Goal: Information Seeking & Learning: Learn about a topic

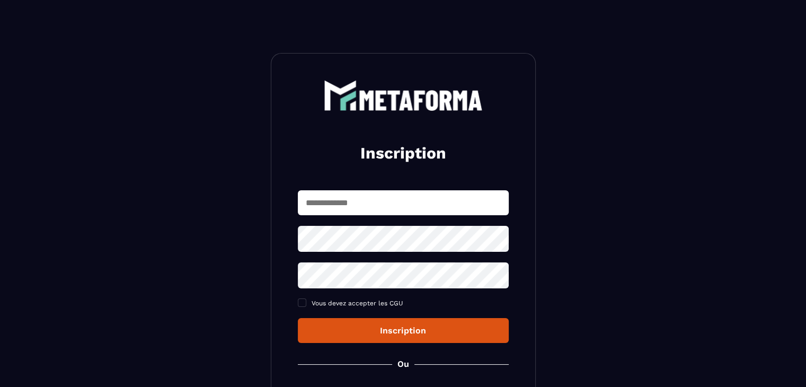
click at [411, 198] on input "text" at bounding box center [403, 202] width 211 height 25
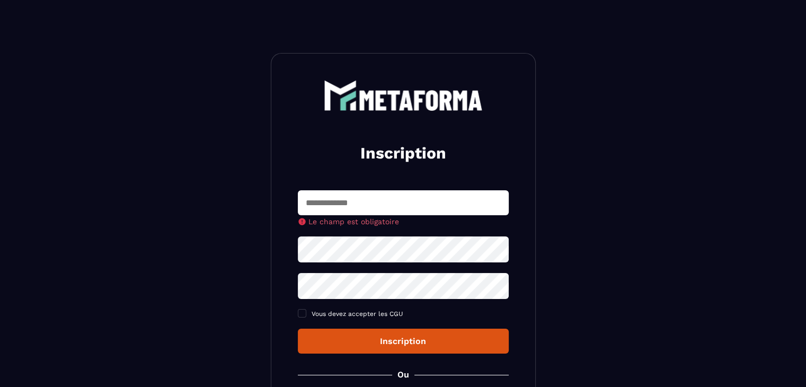
click at [335, 210] on input "text" at bounding box center [403, 202] width 211 height 25
type input "**********"
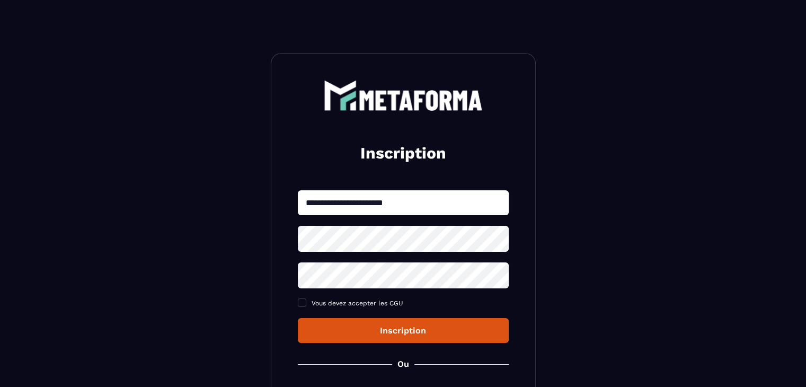
scroll to position [128, 0]
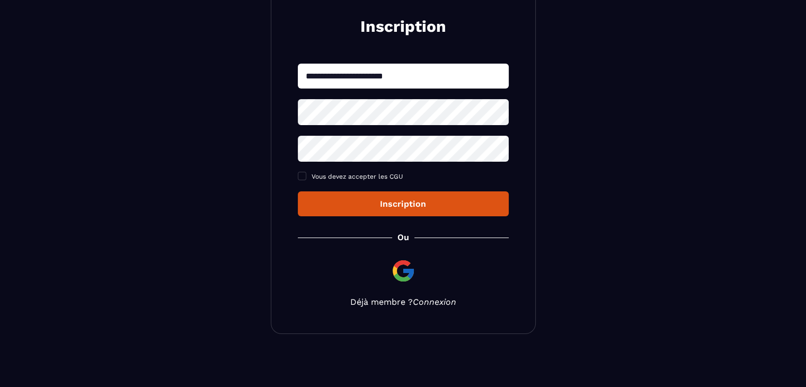
click at [434, 303] on link "Connexion" at bounding box center [434, 302] width 43 height 10
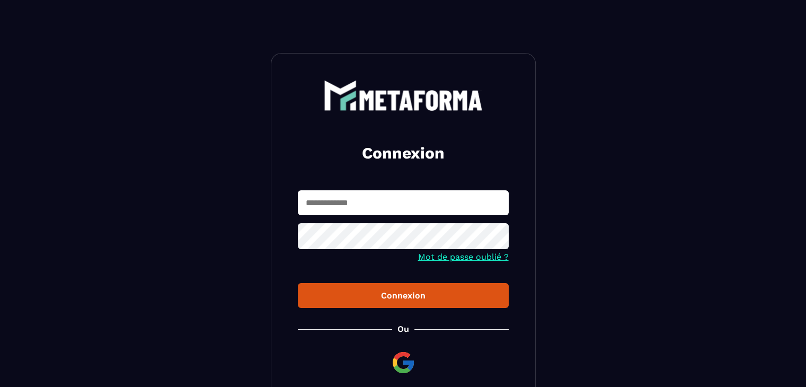
click at [394, 202] on input "text" at bounding box center [403, 202] width 211 height 25
type input "**********"
click at [393, 296] on div "Connexion" at bounding box center [403, 296] width 194 height 10
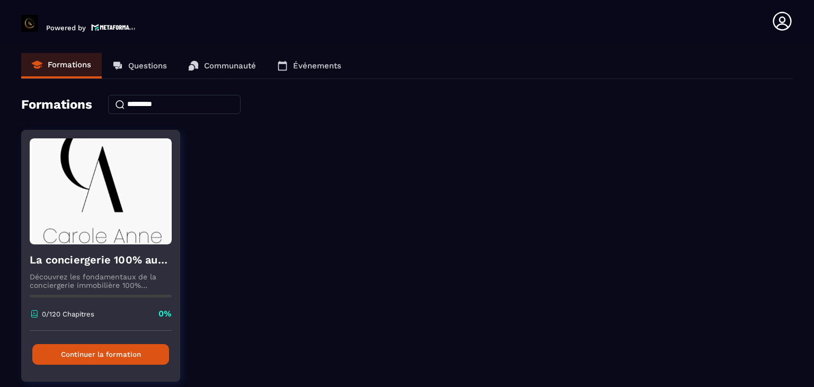
click at [149, 353] on button "Continuer la formation" at bounding box center [100, 354] width 137 height 21
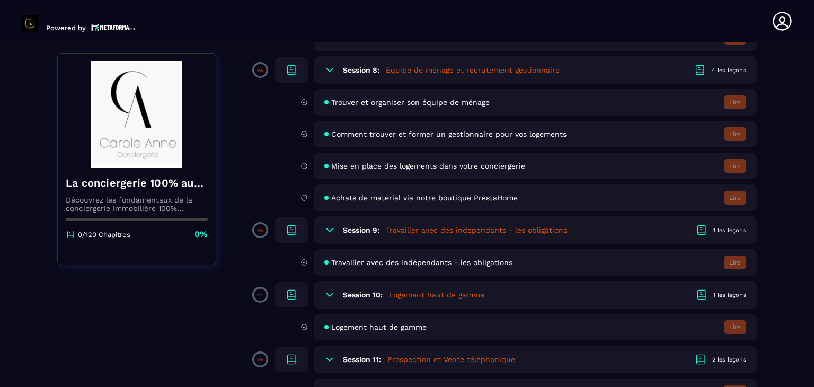
scroll to position [939, 0]
click at [457, 266] on span "Travailler avec des indépendants - les obligations" at bounding box center [421, 262] width 181 height 8
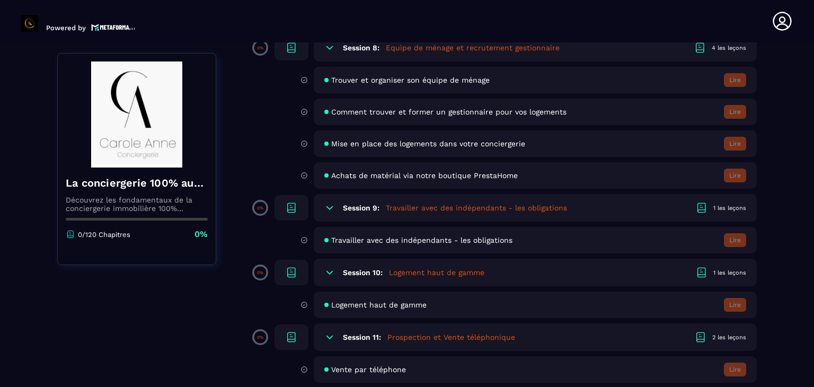
scroll to position [961, 0]
click at [295, 211] on icon at bounding box center [291, 207] width 7 height 8
click at [324, 213] on icon at bounding box center [329, 208] width 11 height 11
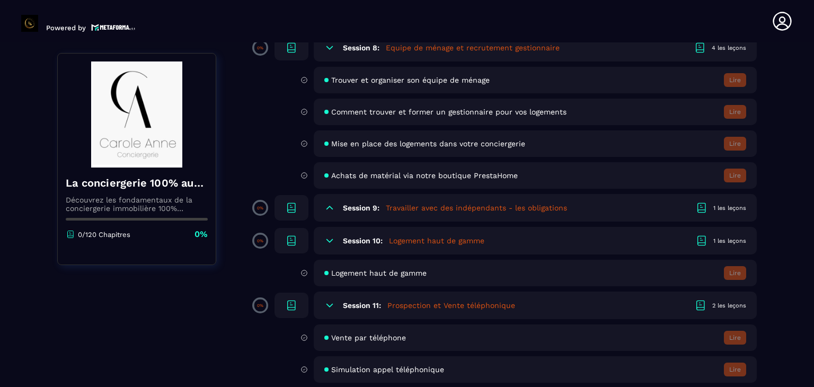
click at [324, 213] on icon at bounding box center [329, 208] width 11 height 11
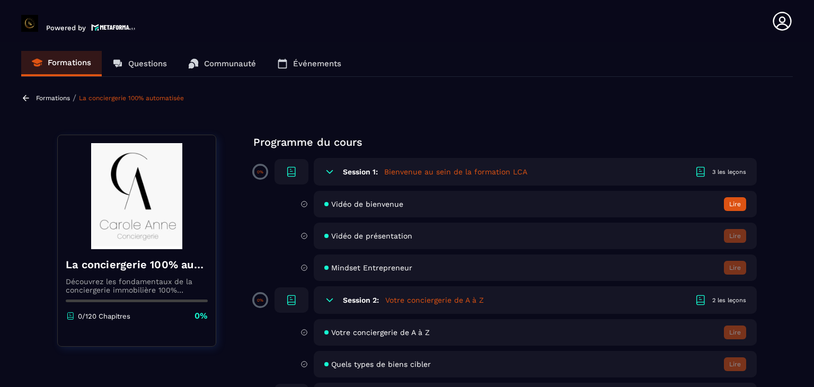
scroll to position [0, 0]
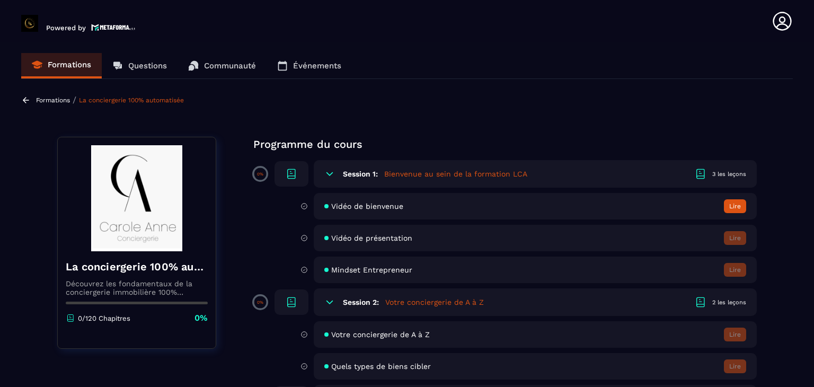
click at [740, 204] on button "Lire" at bounding box center [735, 206] width 22 height 14
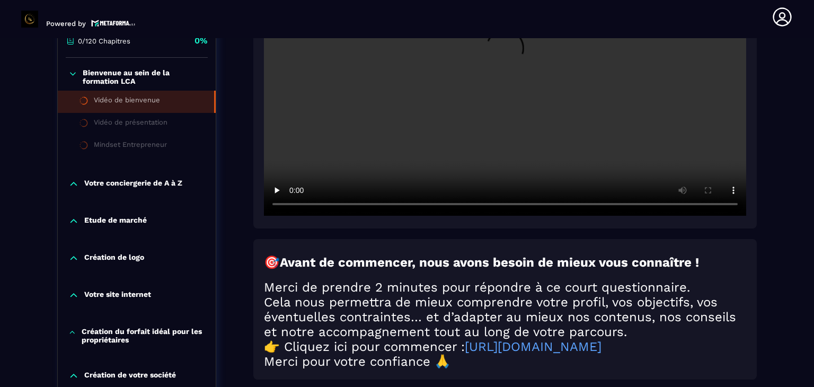
scroll to position [282, 0]
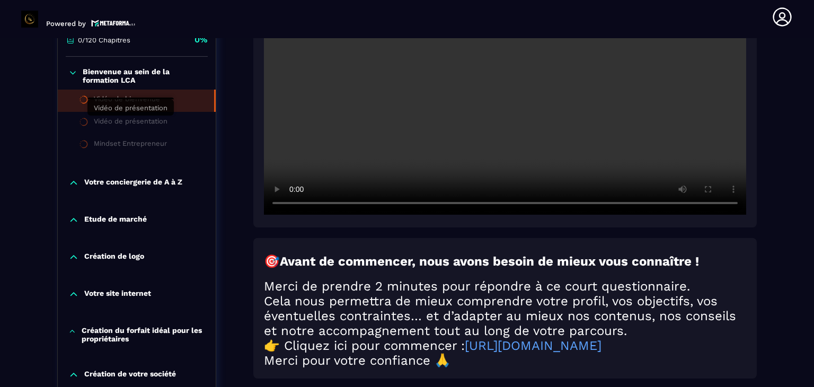
click at [134, 127] on div "Vidéo de présentation" at bounding box center [131, 123] width 74 height 12
click at [76, 182] on icon at bounding box center [73, 183] width 11 height 11
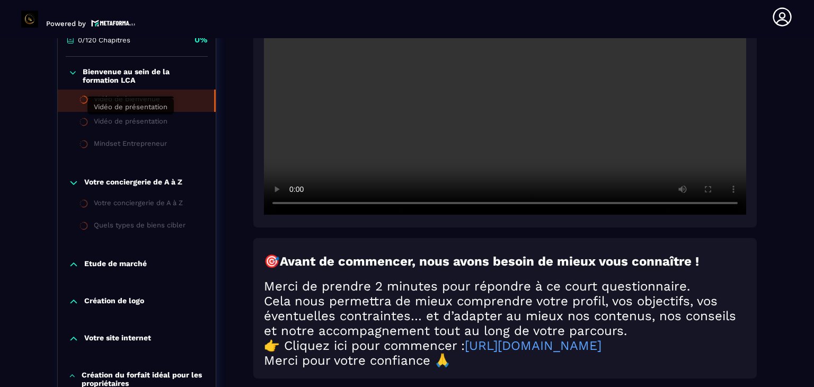
click at [138, 121] on div "Vidéo de présentation" at bounding box center [131, 123] width 74 height 12
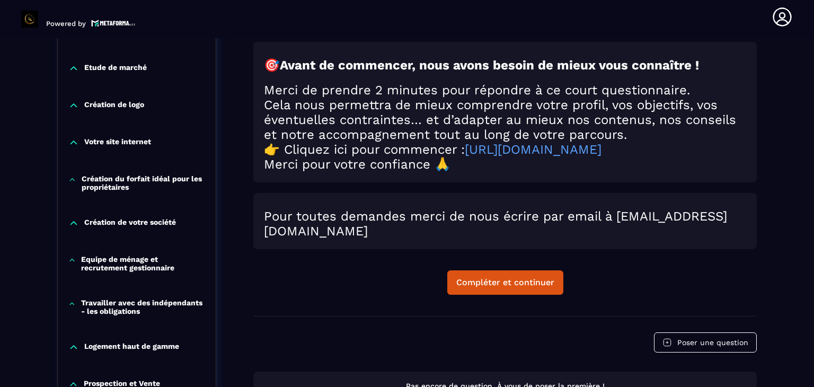
scroll to position [479, 0]
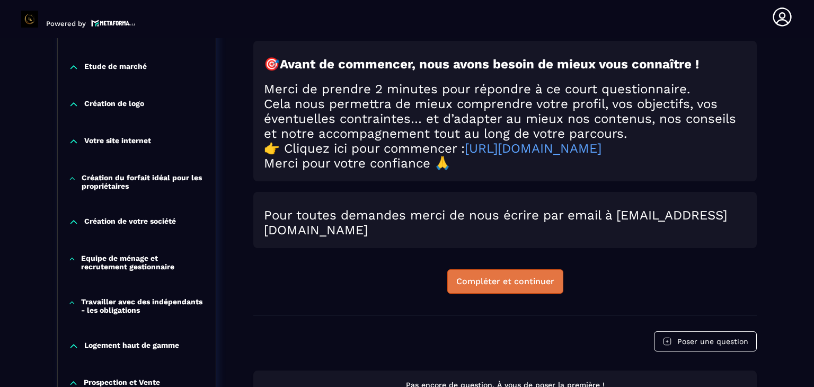
click at [486, 293] on button "Compléter et continuer" at bounding box center [505, 281] width 116 height 24
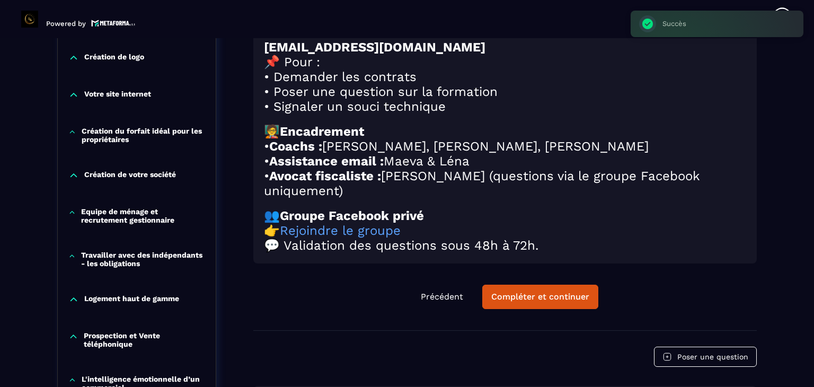
scroll to position [526, 0]
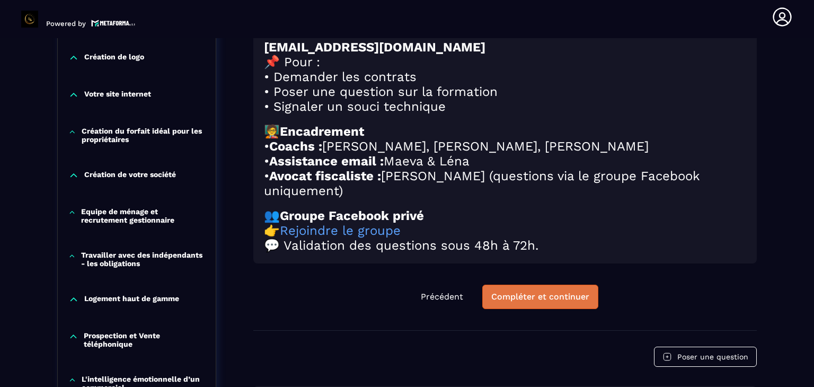
click at [524, 302] on div "Compléter et continuer" at bounding box center [540, 297] width 98 height 11
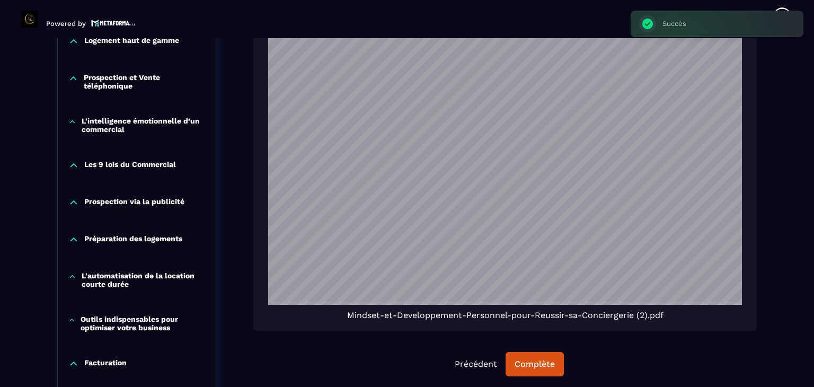
scroll to position [785, 0]
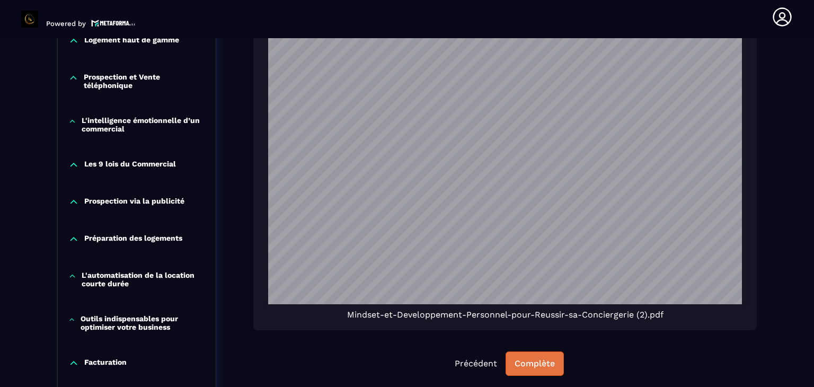
click at [530, 367] on div "Complète" at bounding box center [535, 363] width 40 height 11
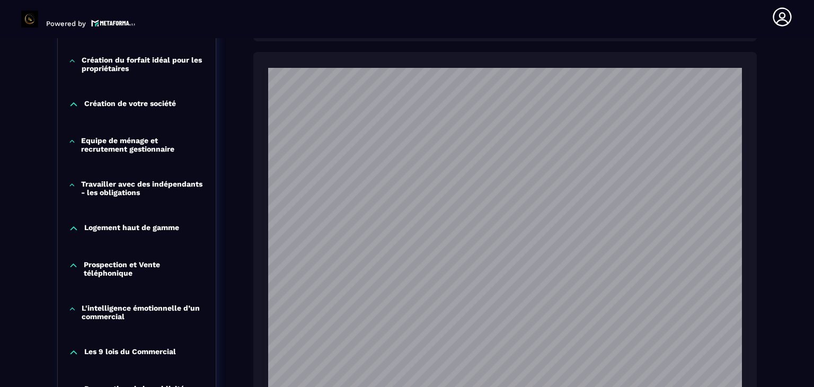
scroll to position [596, 0]
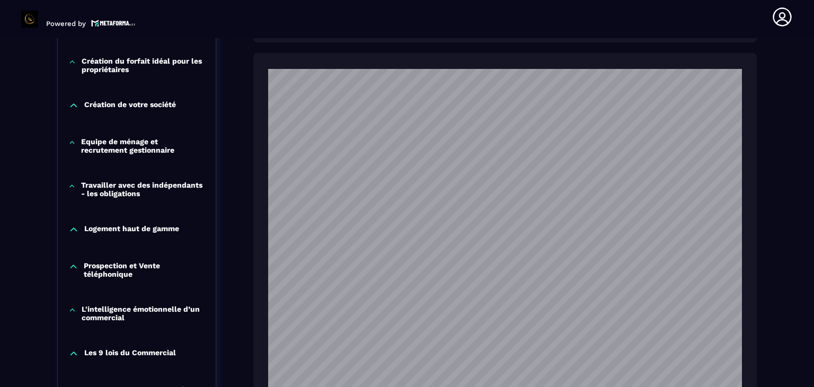
click at [71, 184] on icon at bounding box center [71, 186] width 7 height 11
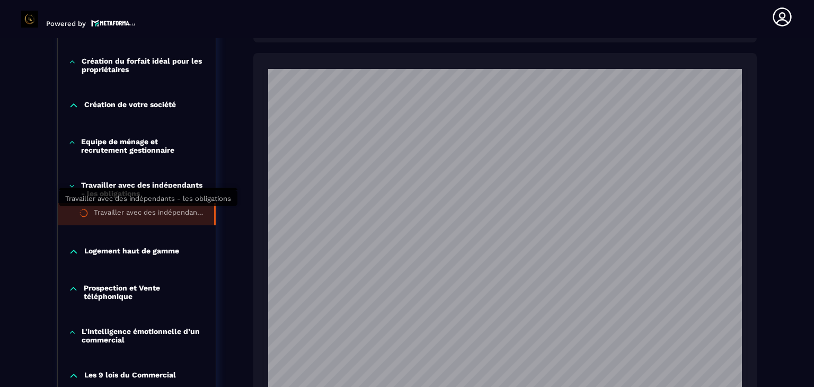
click at [142, 217] on div "Travailler avec des indépendants - les obligations" at bounding box center [149, 214] width 110 height 12
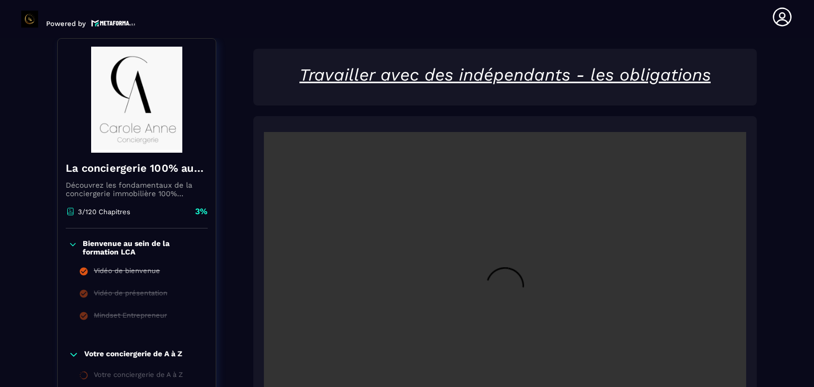
scroll to position [433, 0]
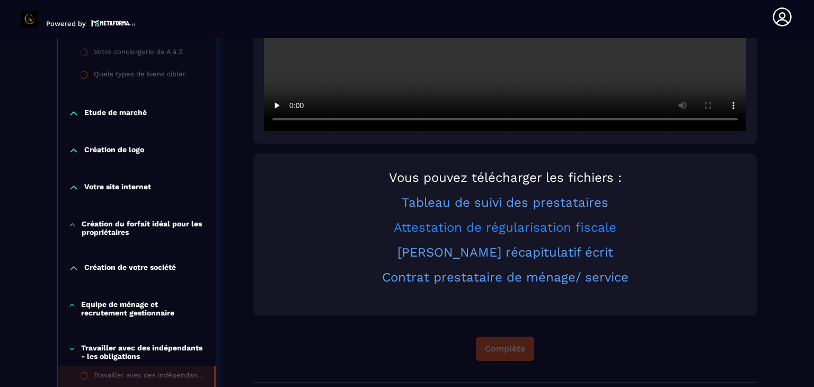
click at [475, 229] on link "Attestation de régularisation fiscale" at bounding box center [505, 227] width 223 height 15
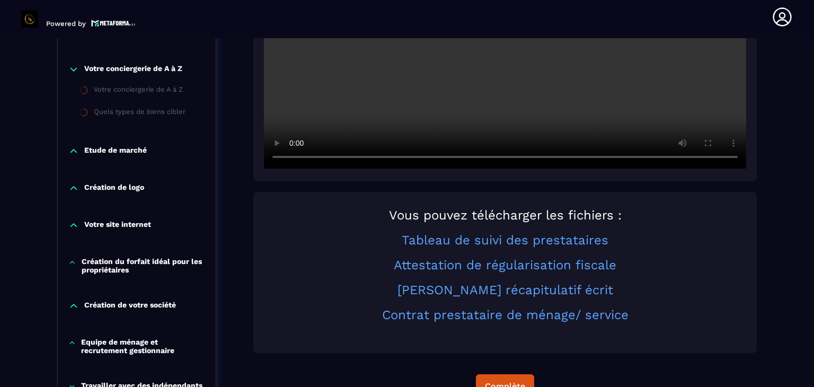
scroll to position [402, 0]
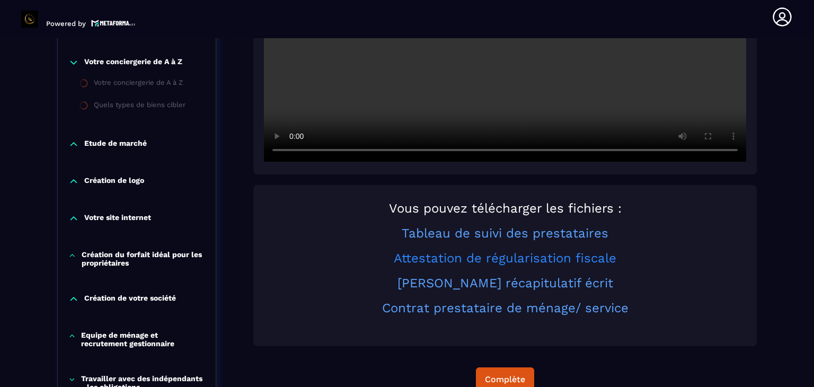
click at [484, 258] on link "Attestation de régularisation fiscale" at bounding box center [505, 258] width 223 height 15
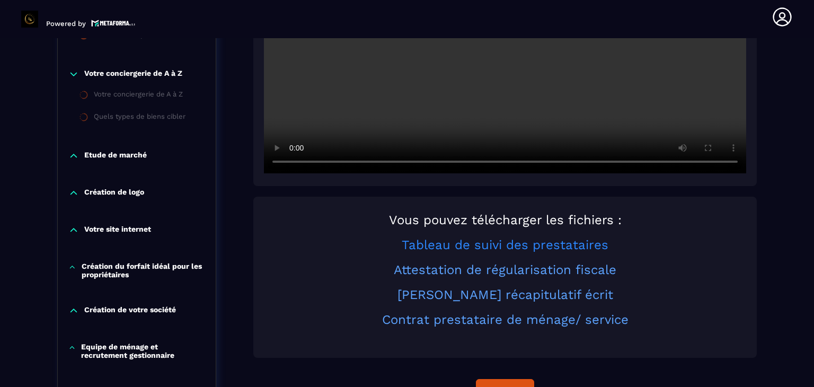
scroll to position [395, 0]
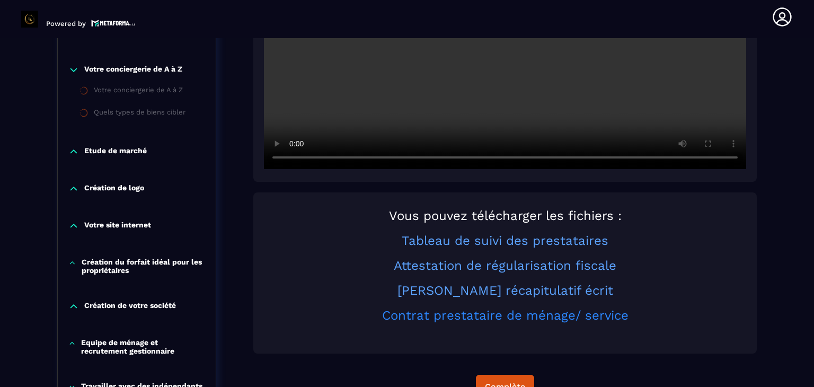
click at [458, 317] on link "Contrat prestataire de ménage/ service" at bounding box center [505, 315] width 247 height 15
